Goal: Navigation & Orientation: Find specific page/section

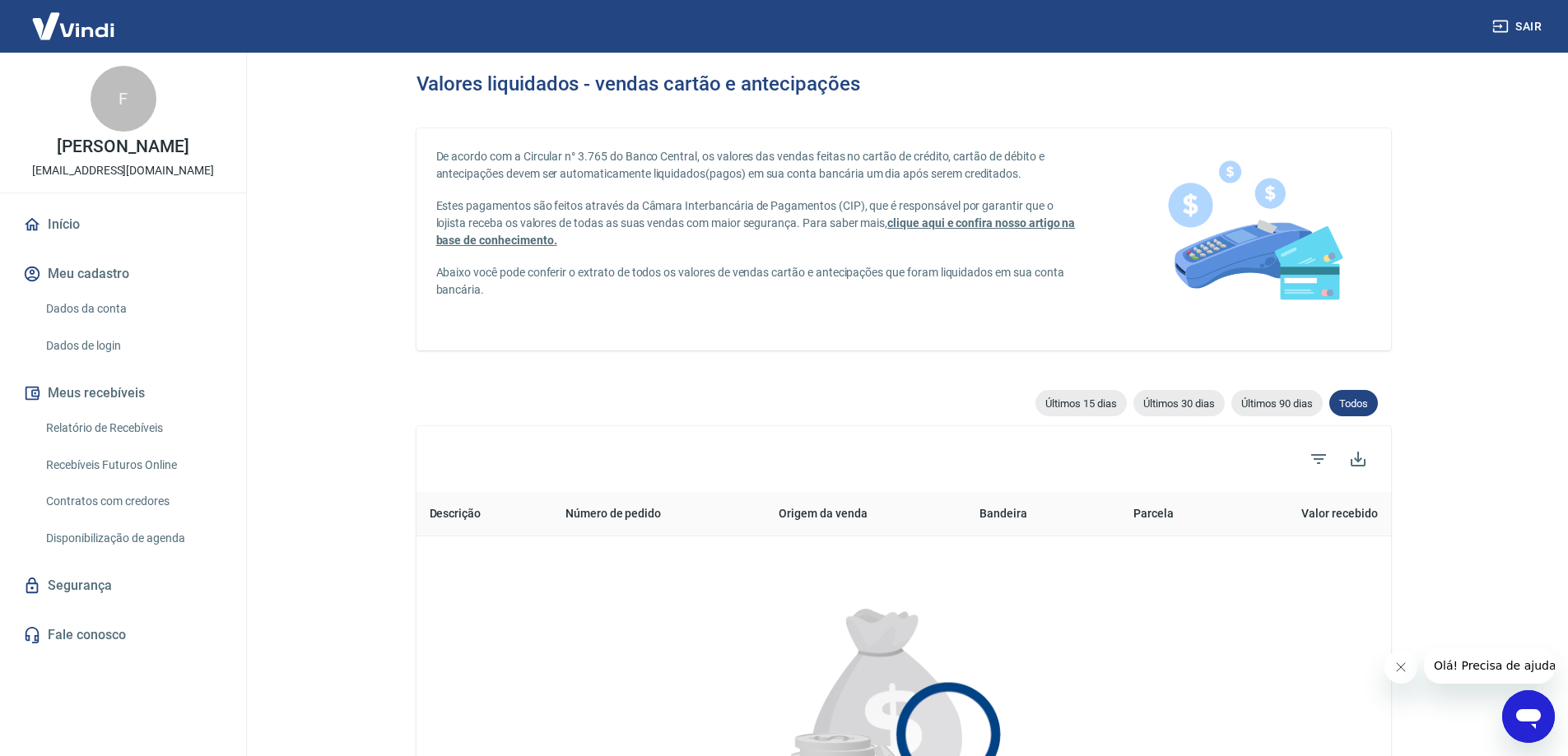
click at [72, 237] on link "Início" at bounding box center [123, 225] width 207 height 36
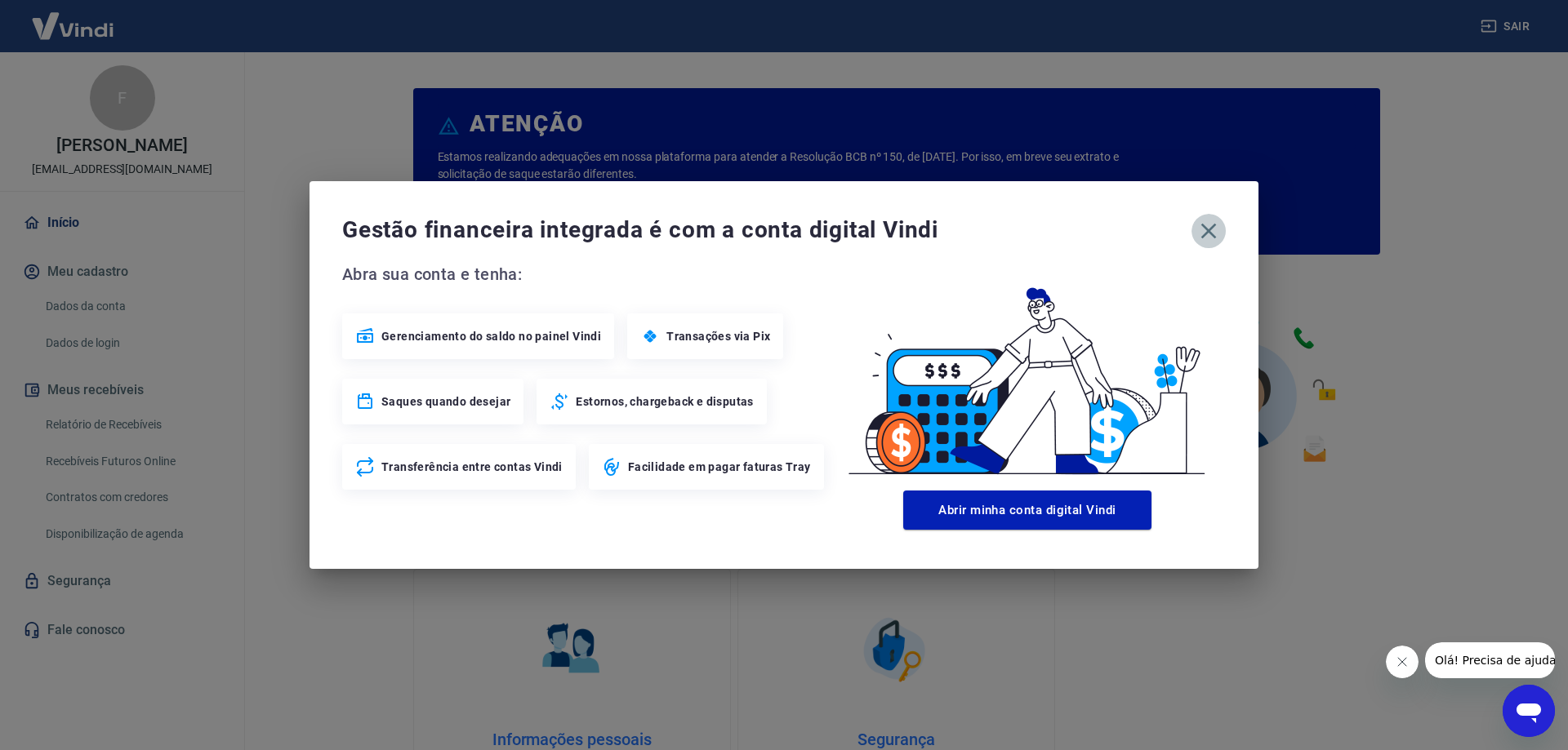
click at [1209, 229] on icon "button" at bounding box center [1209, 230] width 26 height 26
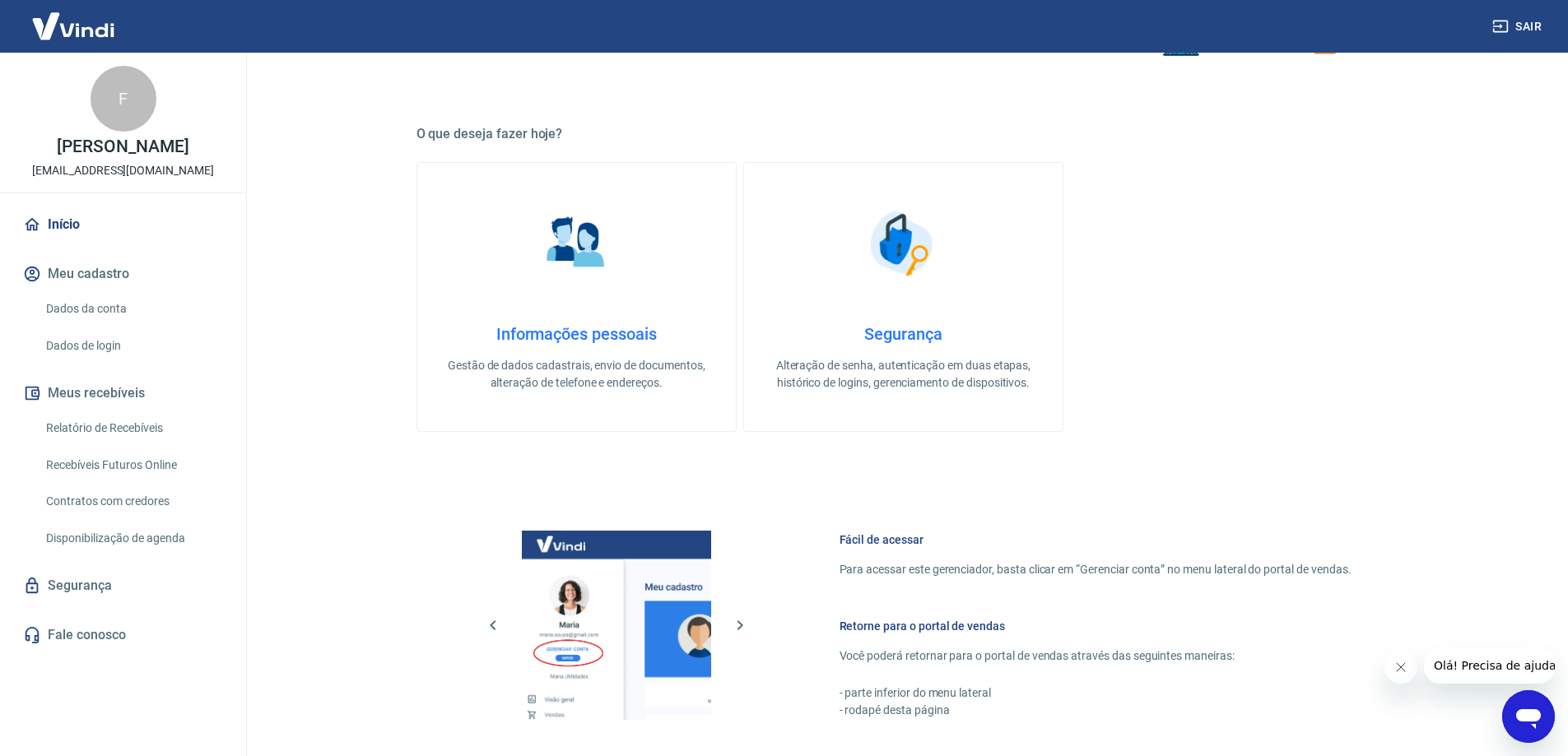
scroll to position [697, 0]
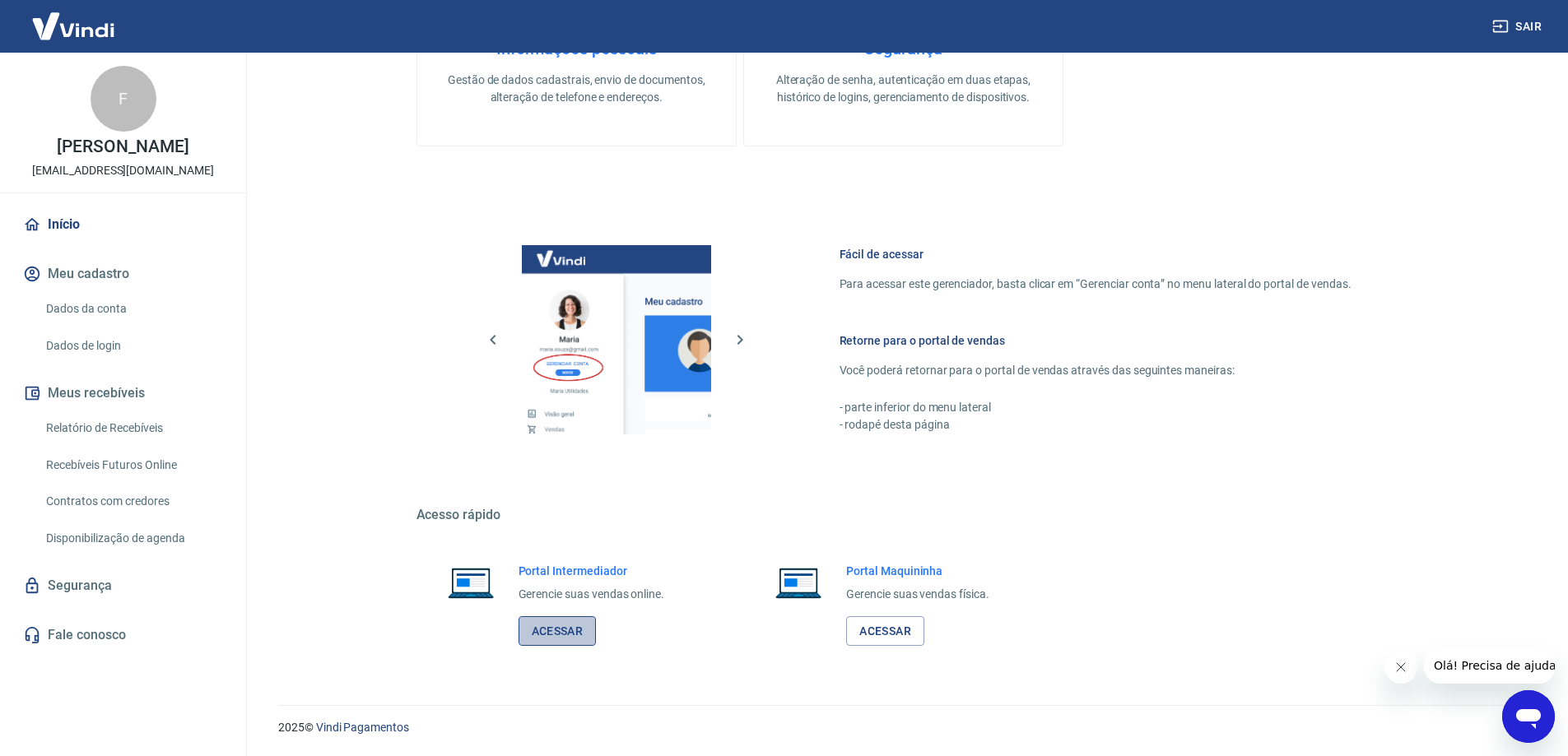
click at [580, 636] on link "Acessar" at bounding box center [558, 631] width 78 height 31
